Goal: Task Accomplishment & Management: Complete application form

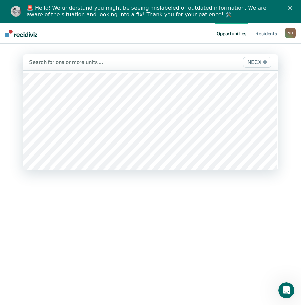
click at [136, 64] on div at bounding box center [114, 62] width 170 height 8
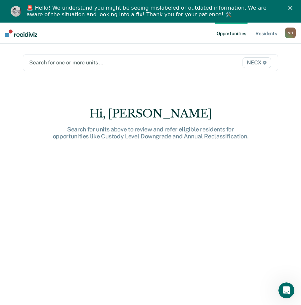
click at [158, 71] on main "Search for one or more units … NECX Hi, [PERSON_NAME] Search for units above to…" at bounding box center [150, 178] width 271 height 268
click at [158, 53] on main "Search for one or more units … NECX Hi, [PERSON_NAME] Search for units above to…" at bounding box center [150, 178] width 271 height 268
click at [155, 62] on div at bounding box center [113, 63] width 169 height 8
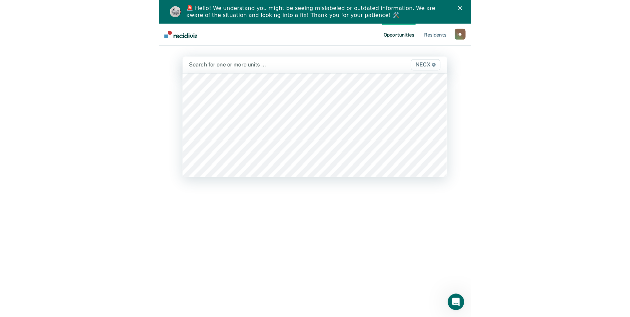
scroll to position [2291, 0]
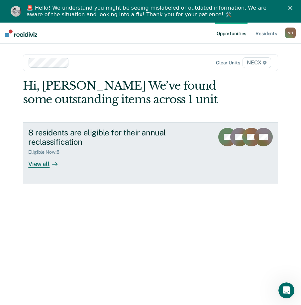
click at [101, 155] on div "Eligible Now : 8" at bounding box center [118, 151] width 180 height 8
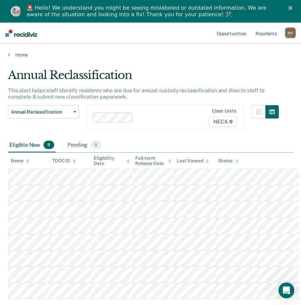
click at [153, 138] on div "Eligible Now 8 Pending 0" at bounding box center [150, 145] width 285 height 15
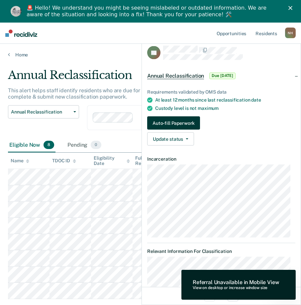
click at [193, 123] on button "Auto-fill Paperwork" at bounding box center [173, 123] width 53 height 13
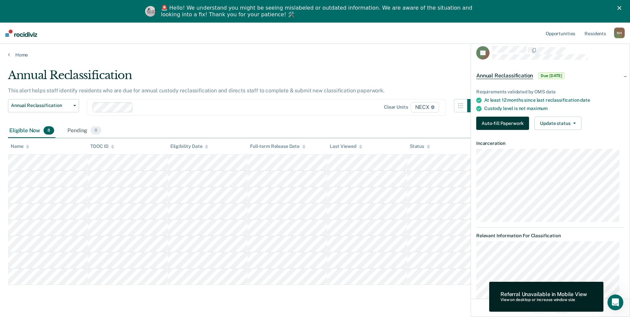
click at [305, 124] on button "Auto-fill Paperwork" at bounding box center [502, 123] width 53 height 13
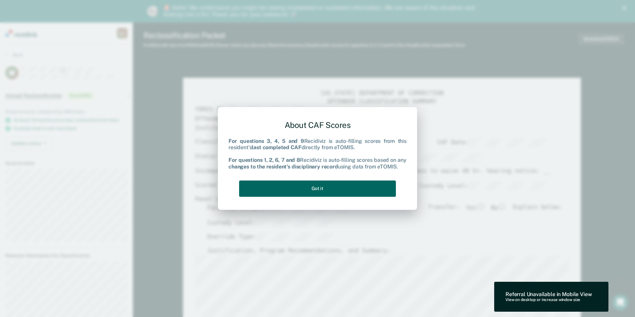
click at [305, 190] on button "Got it" at bounding box center [317, 188] width 157 height 16
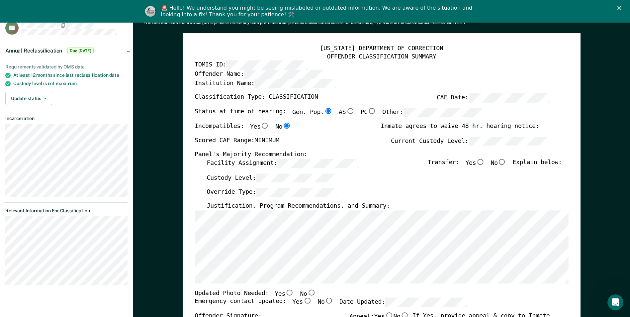
scroll to position [33, 0]
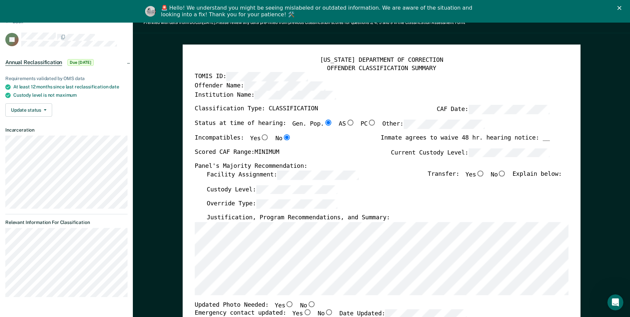
click at [305, 173] on input "No" at bounding box center [502, 173] width 9 height 6
type textarea "x"
radio input "true"
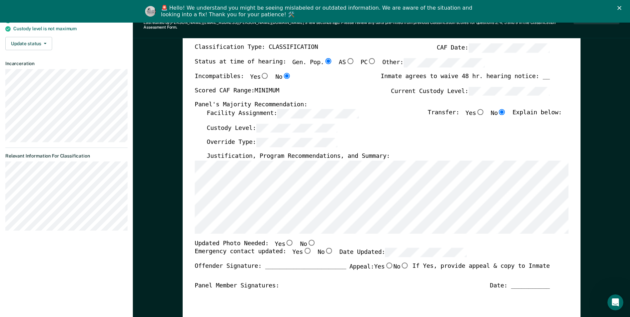
scroll to position [166, 0]
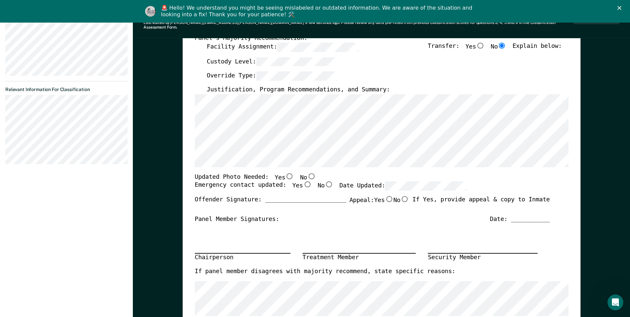
click at [305, 173] on input "No" at bounding box center [311, 176] width 9 height 6
type textarea "x"
radio input "true"
click at [303, 181] on input "Yes" at bounding box center [307, 184] width 9 height 6
type textarea "x"
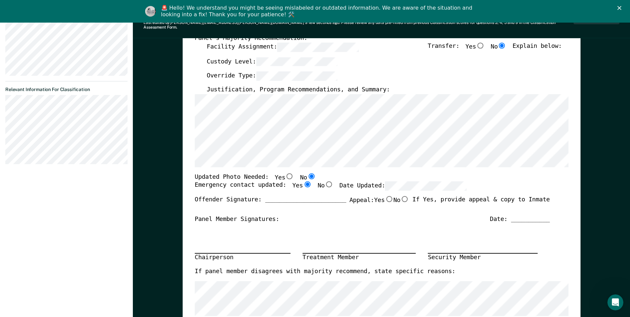
radio input "true"
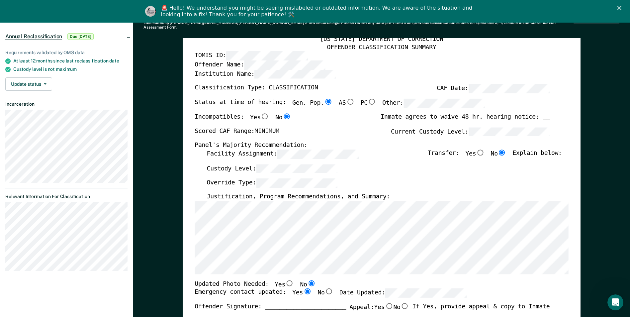
scroll to position [0, 0]
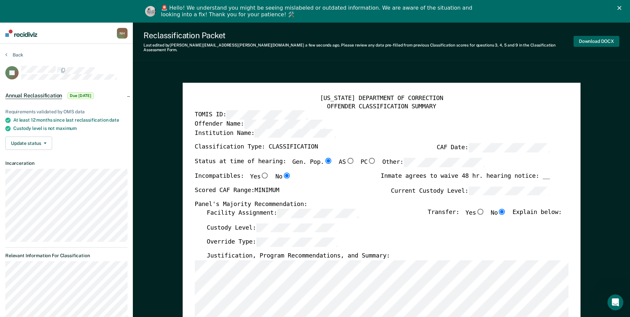
click at [305, 38] on button "Download DOCX" at bounding box center [596, 41] width 46 height 11
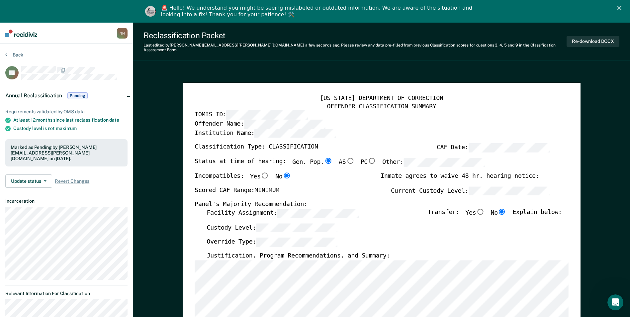
click at [305, 10] on icon "Close" at bounding box center [619, 8] width 4 height 4
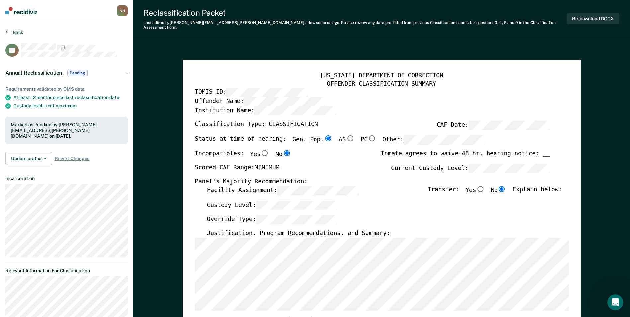
click at [14, 31] on button "Back" at bounding box center [14, 32] width 18 height 6
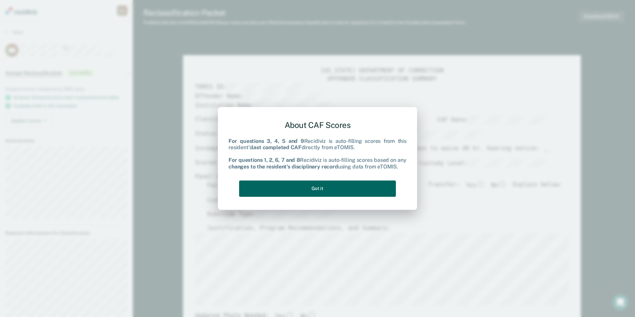
click at [305, 190] on button "Got it" at bounding box center [317, 188] width 157 height 16
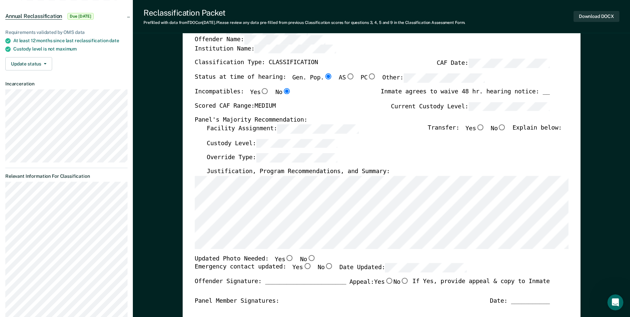
scroll to position [66, 0]
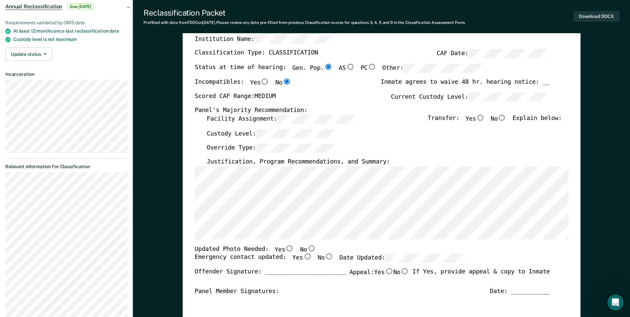
click at [305, 118] on input "No" at bounding box center [502, 118] width 9 height 6
type textarea "x"
radio input "true"
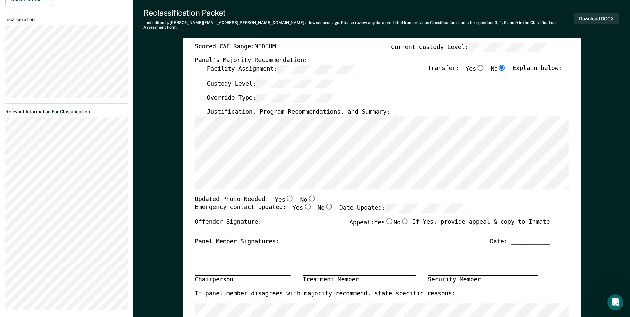
scroll to position [133, 0]
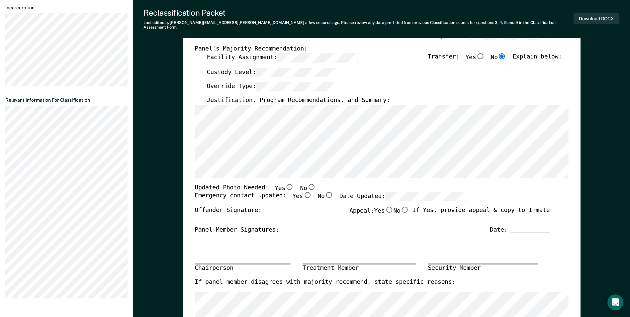
click at [305, 183] on input "No" at bounding box center [311, 186] width 9 height 6
type textarea "x"
radio input "true"
click at [303, 192] on input "Yes" at bounding box center [307, 195] width 9 height 6
type textarea "x"
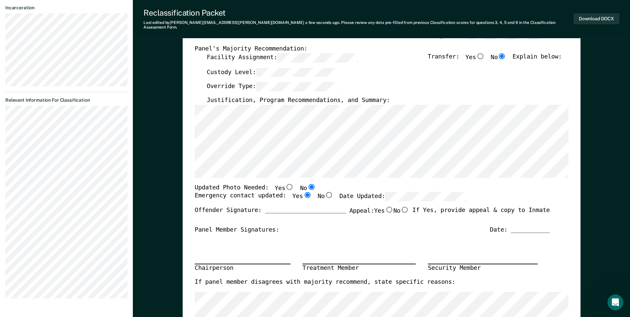
radio input "true"
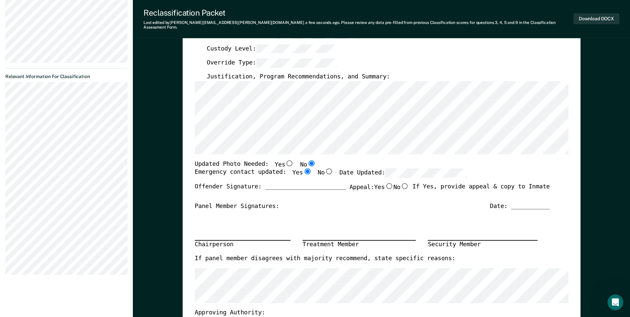
scroll to position [166, 0]
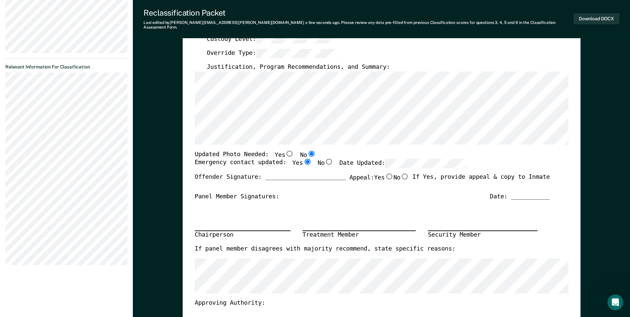
click at [231, 215] on div "Chairperson Treatment Member Security Member" at bounding box center [372, 222] width 355 height 44
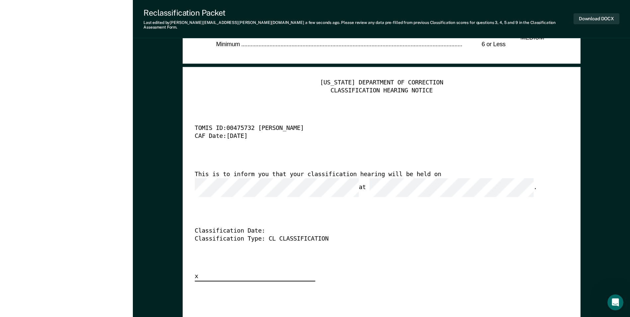
scroll to position [1627, 0]
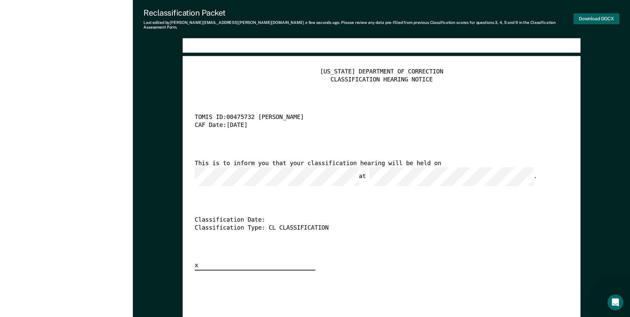
click at [305, 15] on button "Download DOCX" at bounding box center [596, 18] width 46 height 11
type textarea "x"
